Goal: Task Accomplishment & Management: Manage account settings

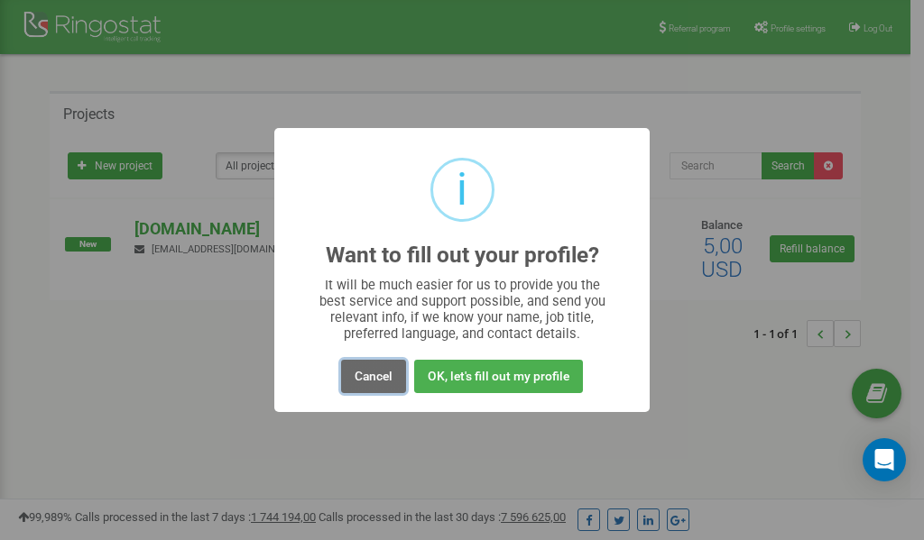
click at [372, 379] on button "Cancel" at bounding box center [373, 376] width 65 height 33
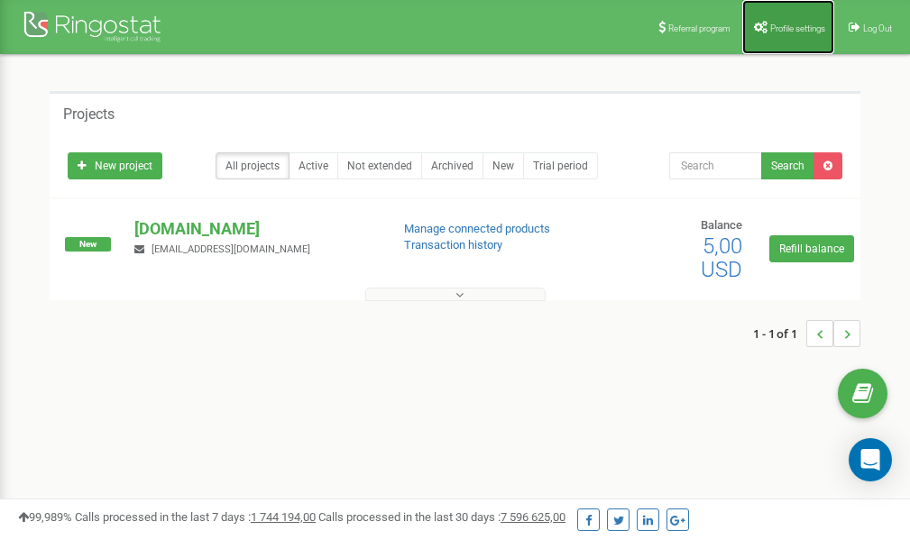
click at [797, 24] on span "Profile settings" at bounding box center [797, 28] width 55 height 10
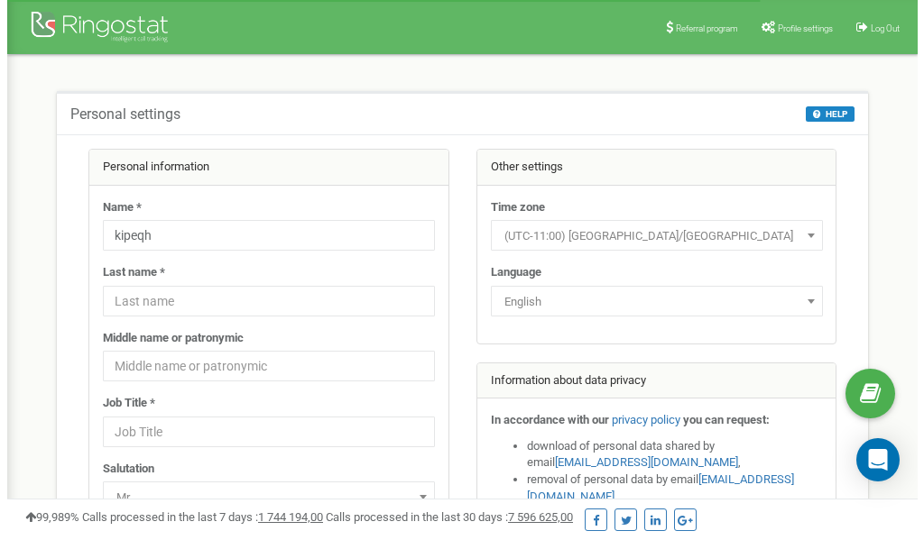
scroll to position [90, 0]
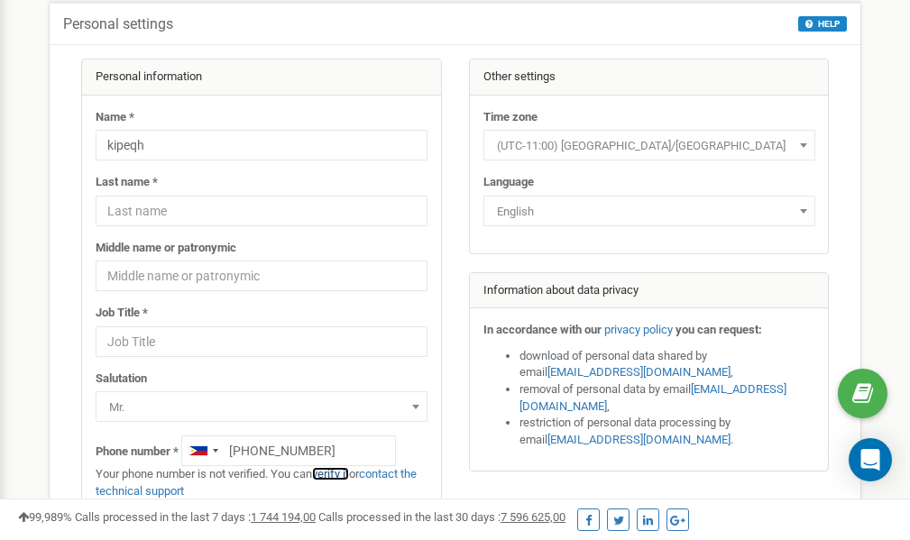
click at [340, 475] on link "verify it" at bounding box center [330, 474] width 37 height 14
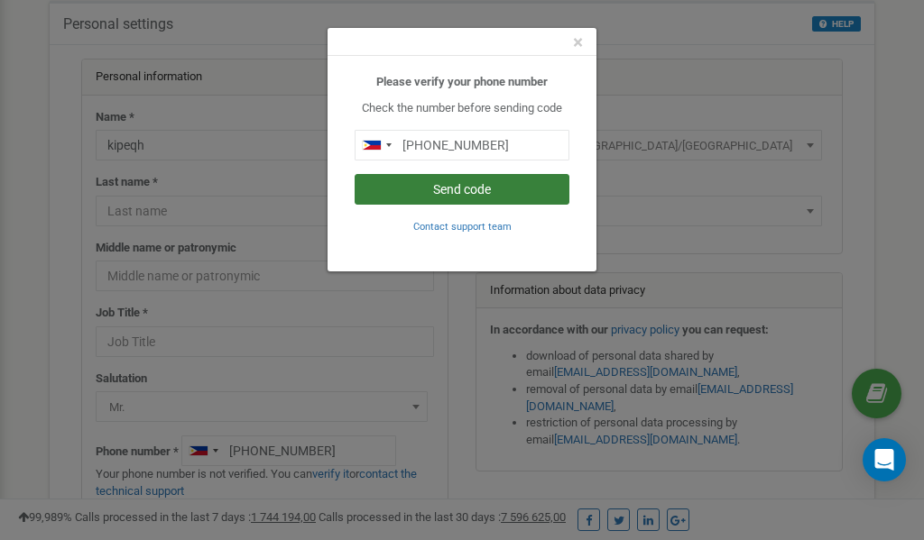
click at [472, 190] on button "Send code" at bounding box center [462, 189] width 215 height 31
